Goal: Consume media (video, audio)

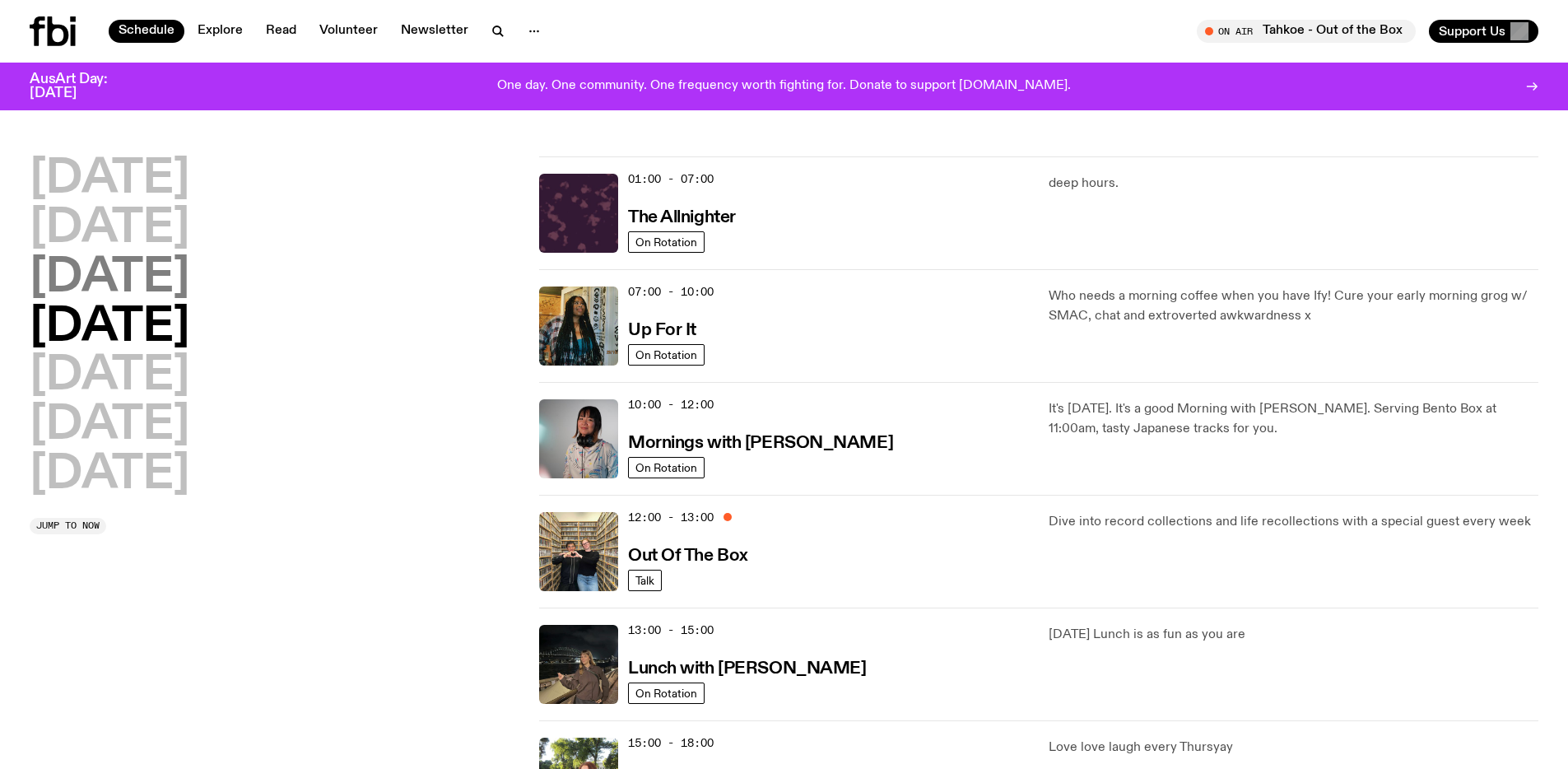
click at [189, 255] on h2 "[DATE]" at bounding box center [109, 278] width 159 height 46
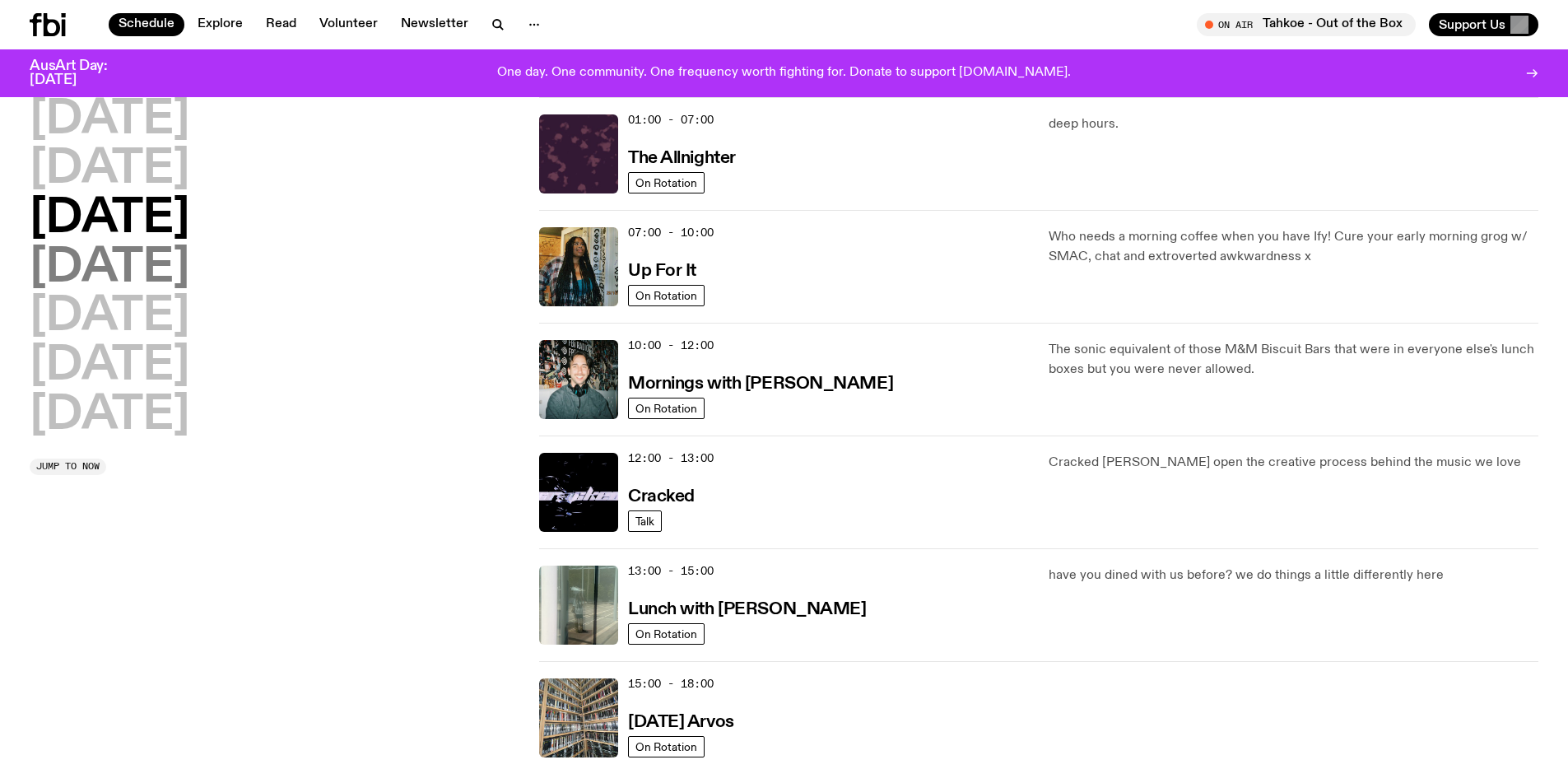
click at [189, 290] on h2 "[DATE]" at bounding box center [109, 269] width 159 height 46
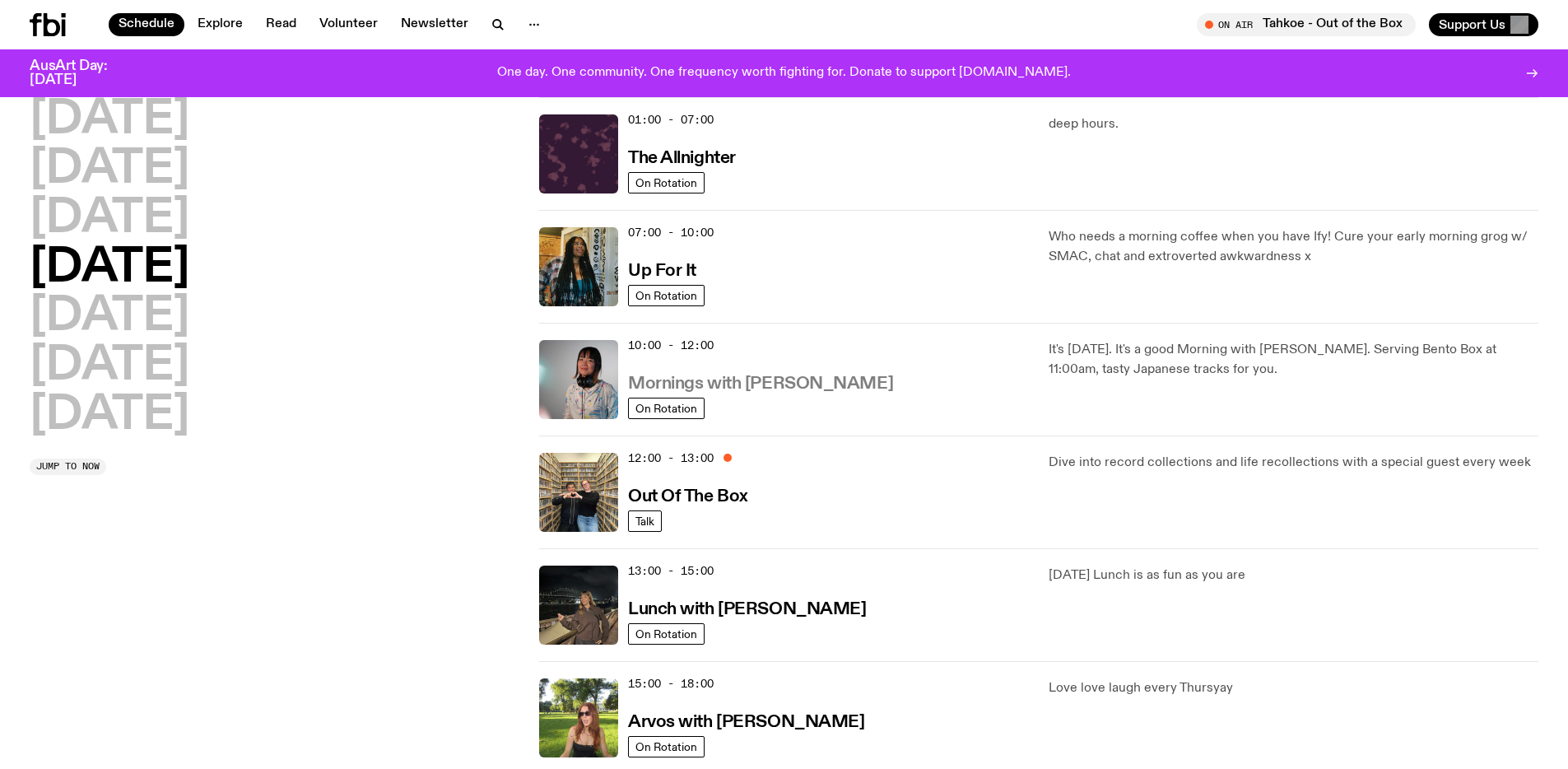
click at [706, 384] on h3 "Mornings with [PERSON_NAME]" at bounding box center [760, 384] width 265 height 17
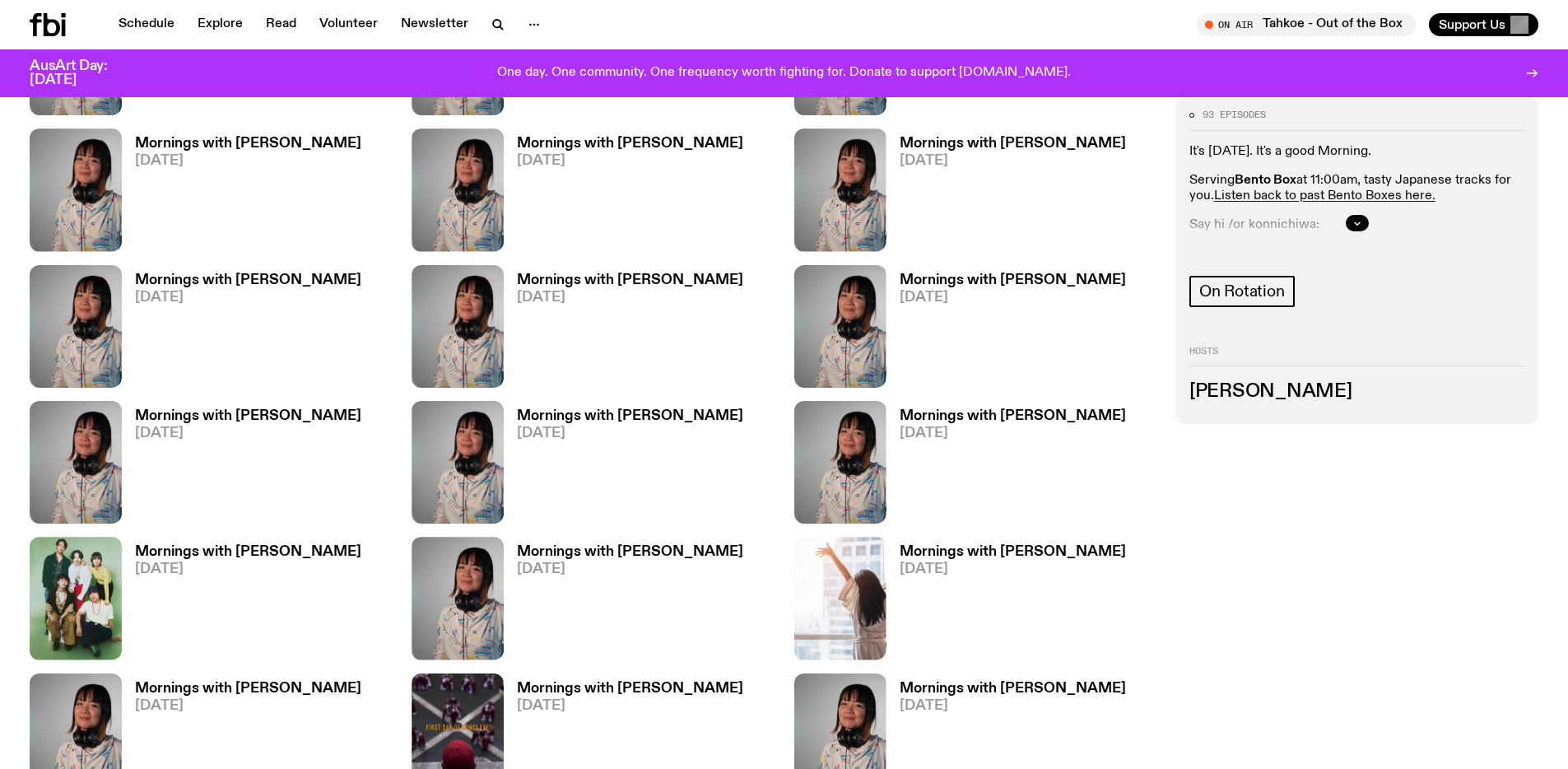
scroll to position [1453, 0]
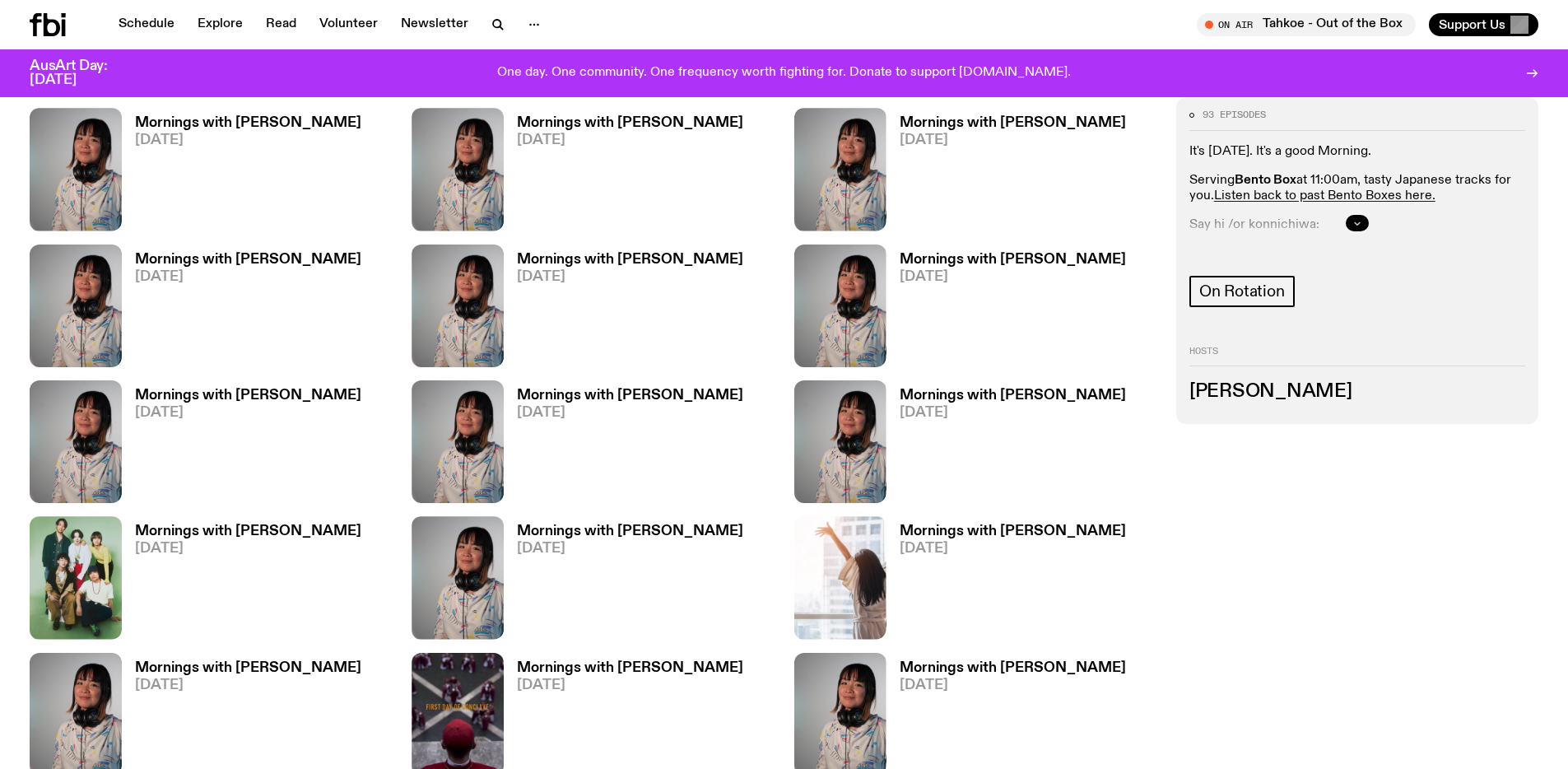
click at [1356, 218] on icon "button" at bounding box center [1358, 223] width 10 height 10
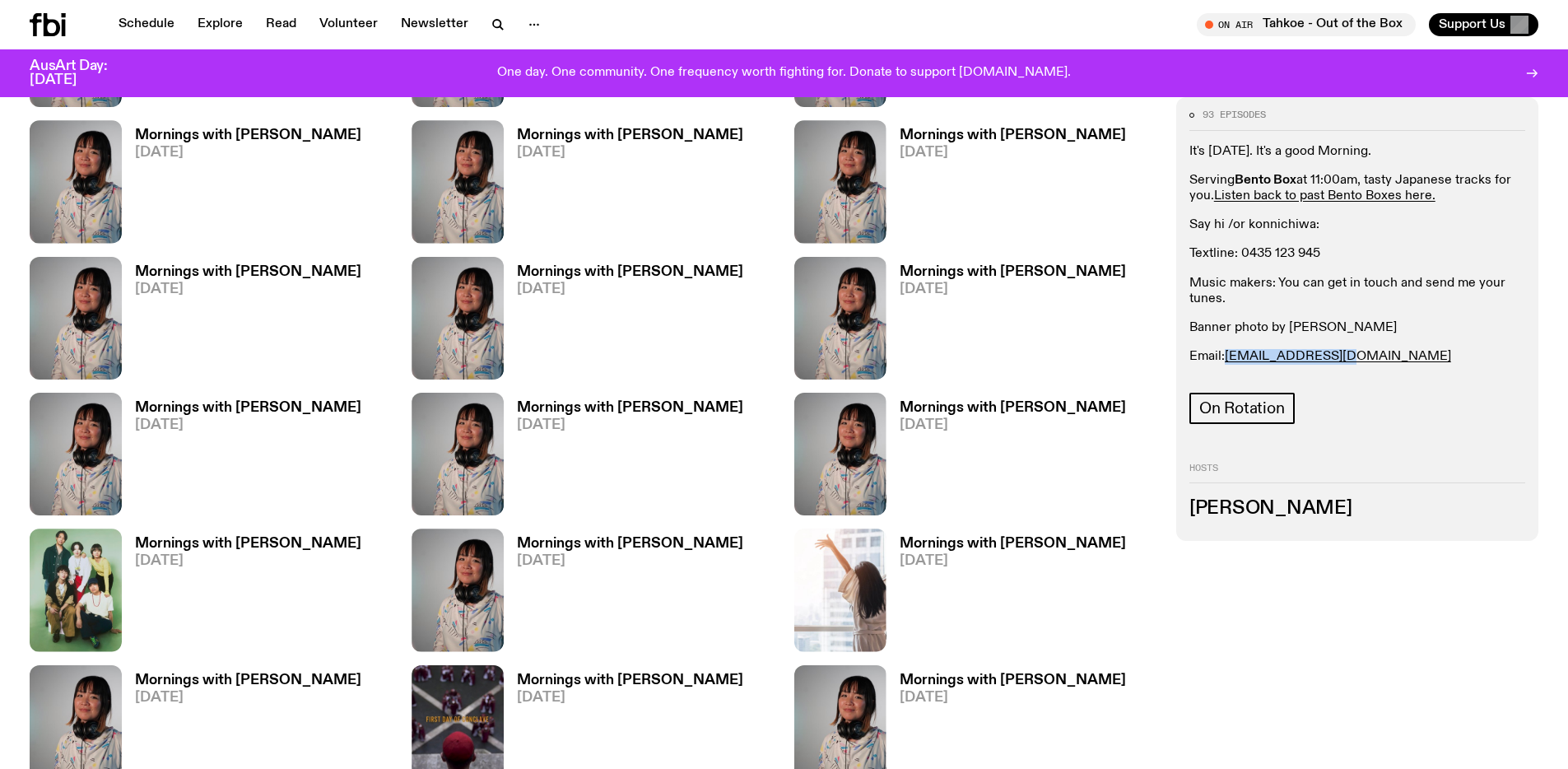
scroll to position [900, 0]
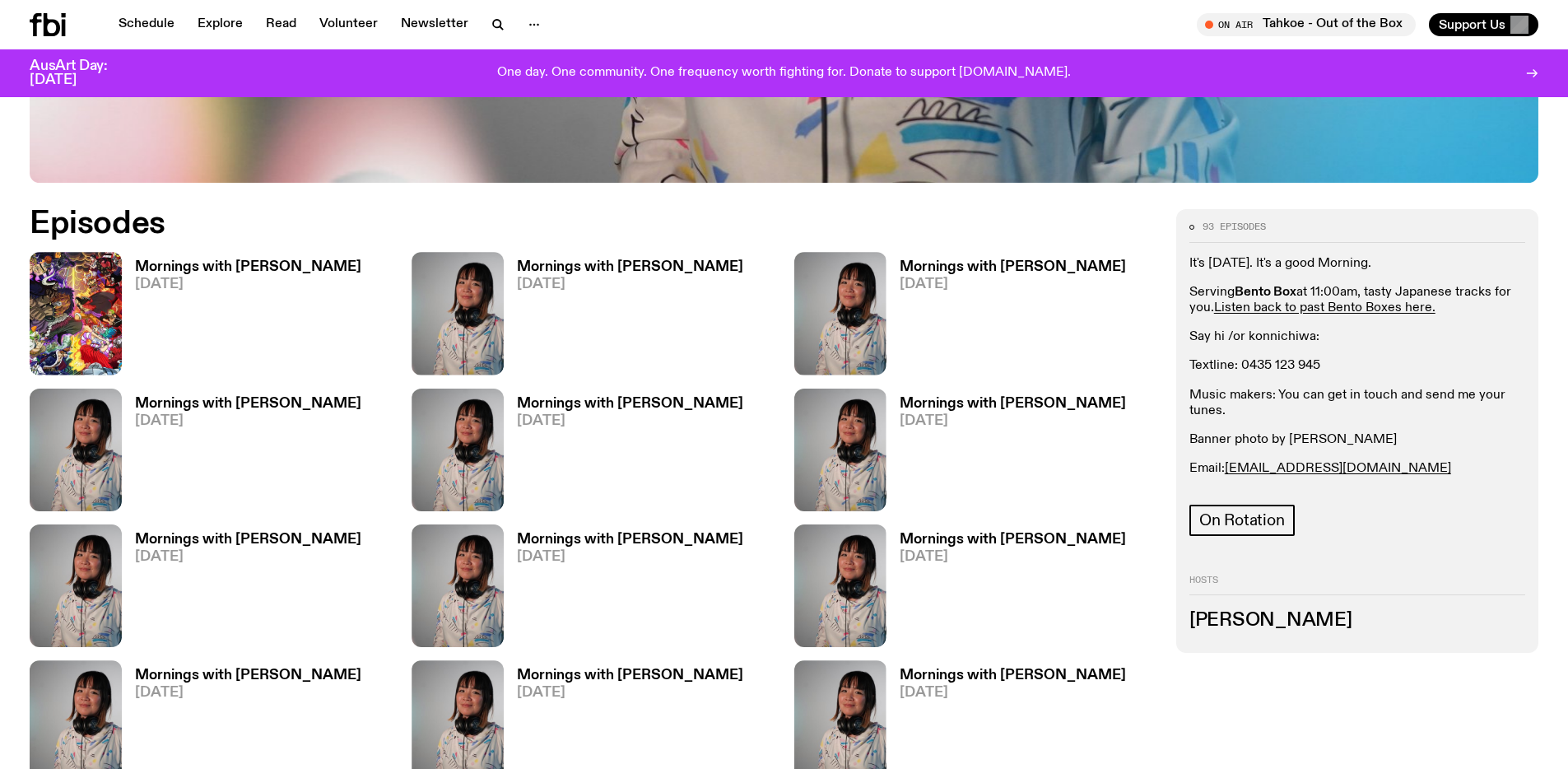
click at [1450, 287] on p "Serving Bento Box at 11:00am, tasty Japanese tracks for you. Listen back to pas…" at bounding box center [1358, 300] width 336 height 32
